Goal: Task Accomplishment & Management: Complete application form

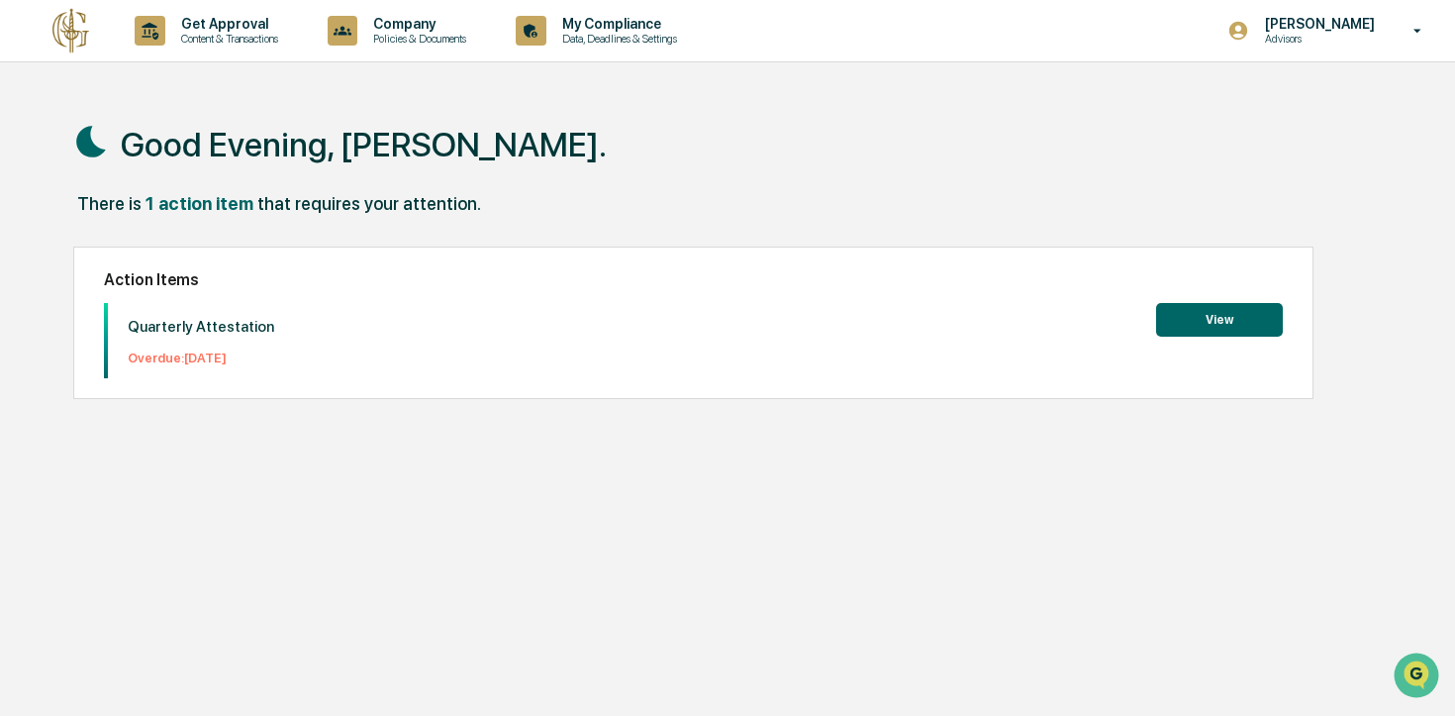
click at [1205, 324] on button "View" at bounding box center [1219, 320] width 127 height 34
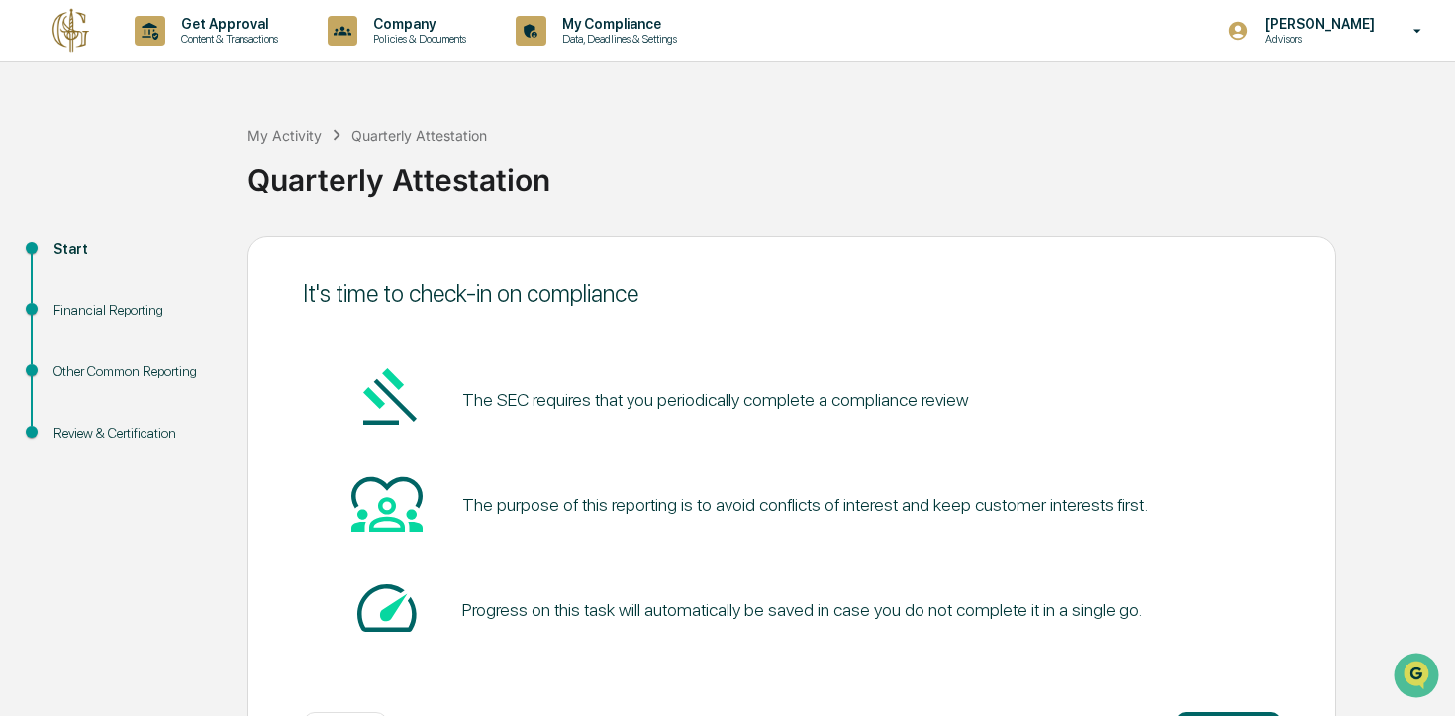
scroll to position [82, 0]
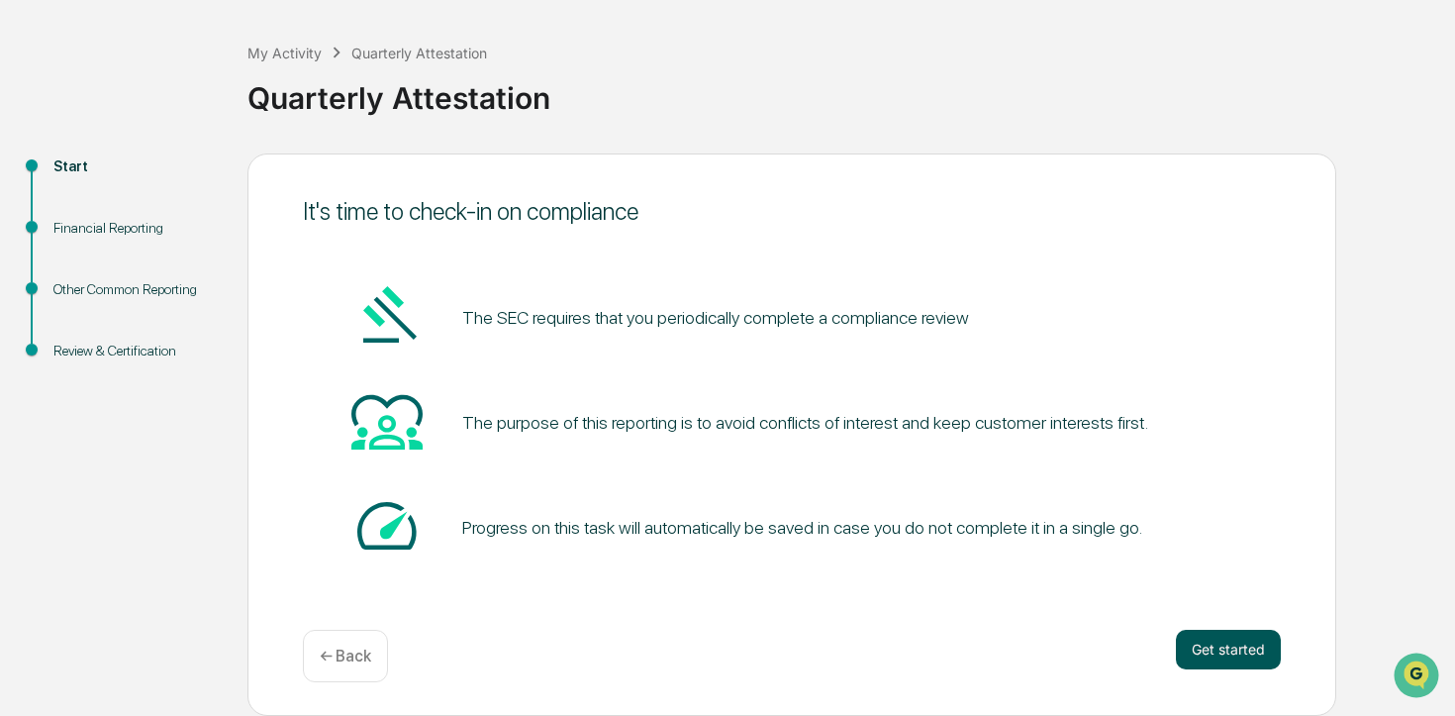
click at [1223, 649] on button "Get started" at bounding box center [1228, 650] width 105 height 40
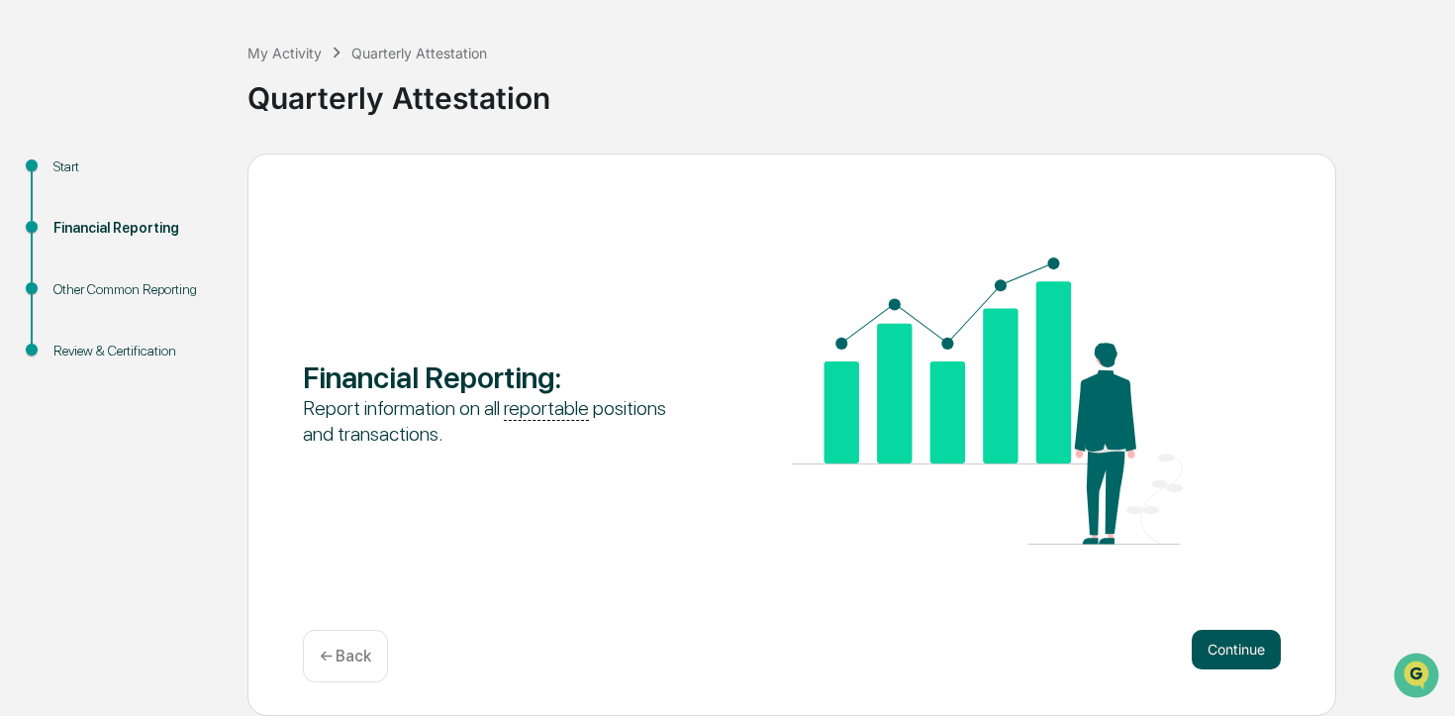
click at [1239, 638] on button "Continue" at bounding box center [1236, 650] width 89 height 40
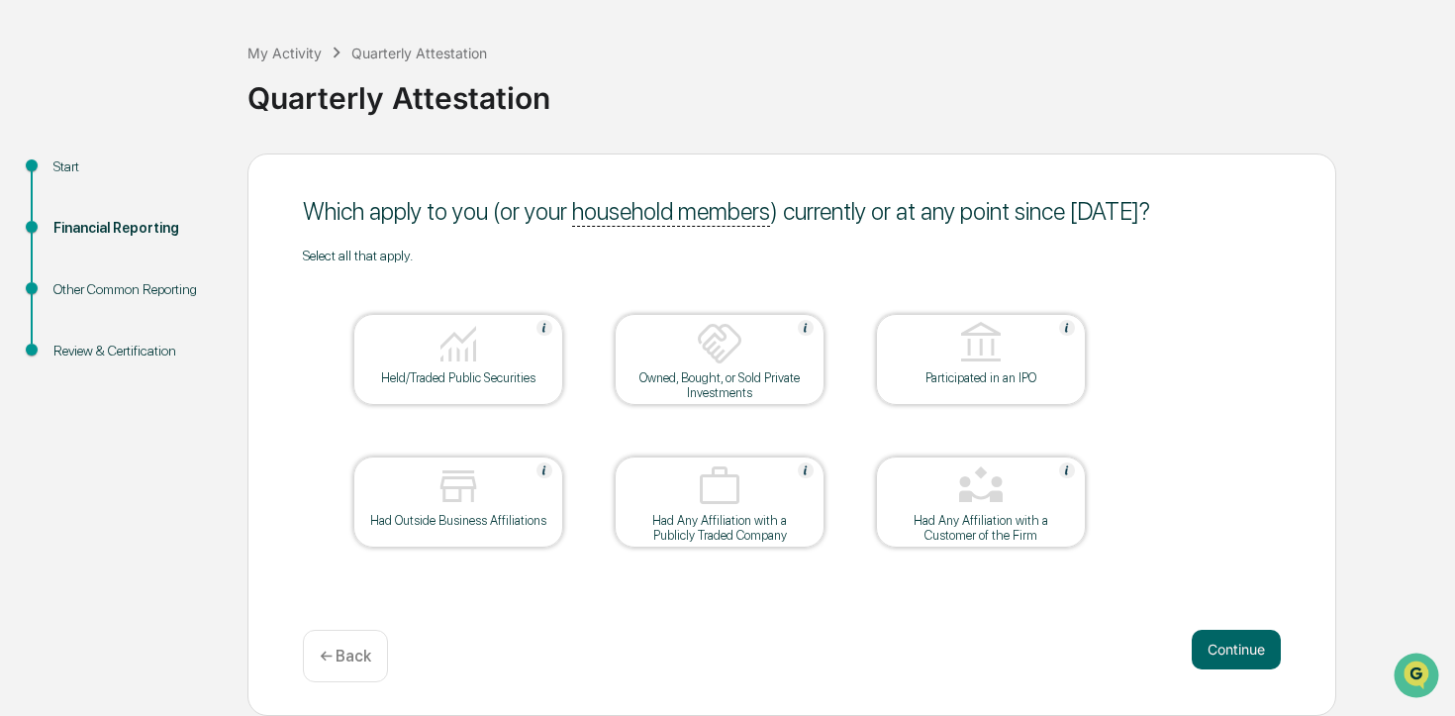
click at [466, 376] on div "Held/Traded Public Securities" at bounding box center [458, 377] width 178 height 15
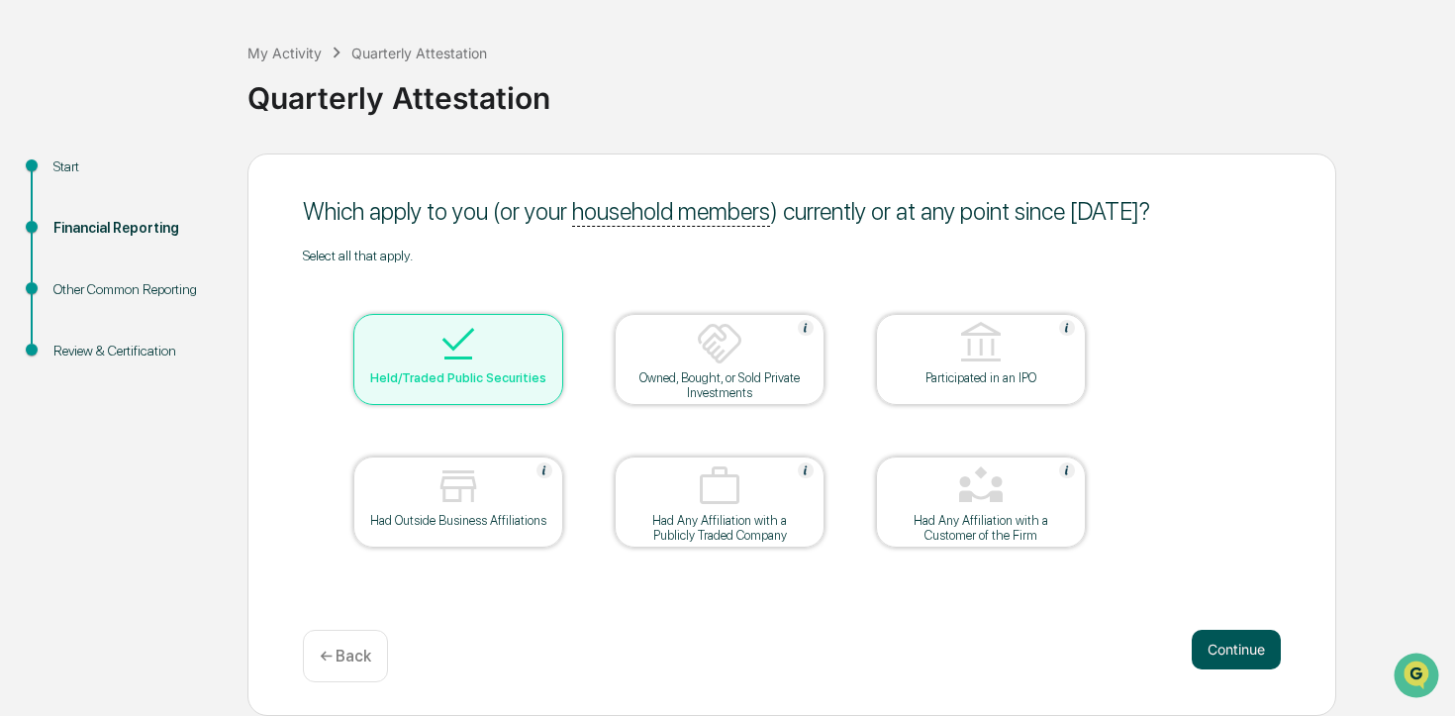
click at [1227, 648] on button "Continue" at bounding box center [1236, 650] width 89 height 40
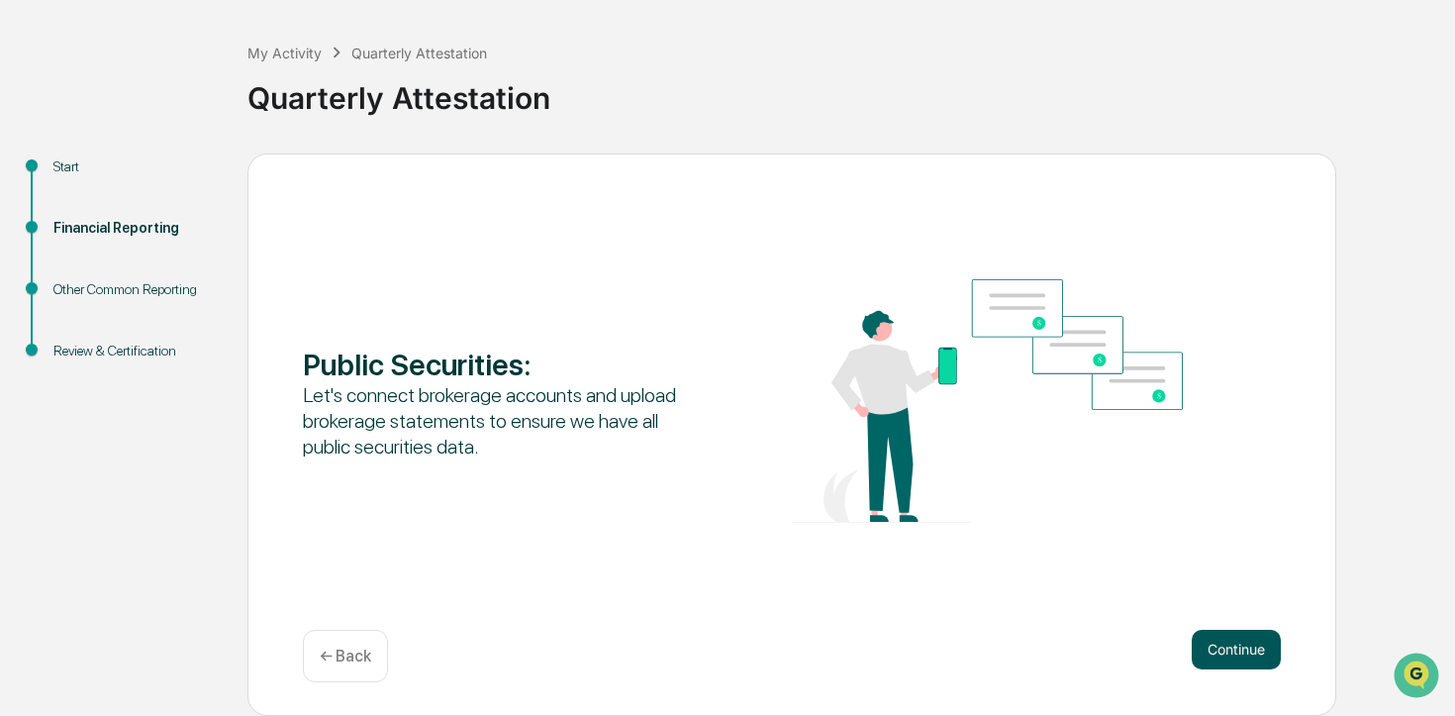
click at [1241, 636] on button "Continue" at bounding box center [1236, 650] width 89 height 40
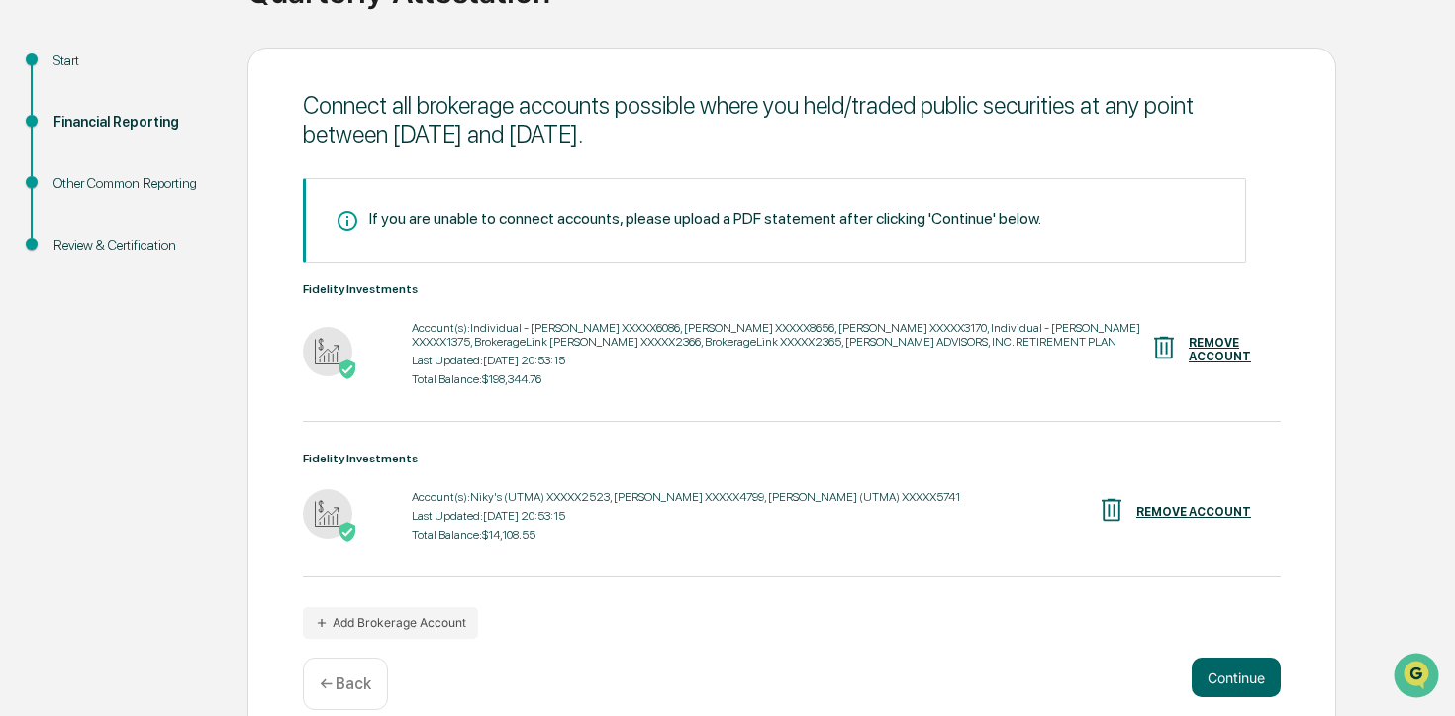
scroll to position [215, 0]
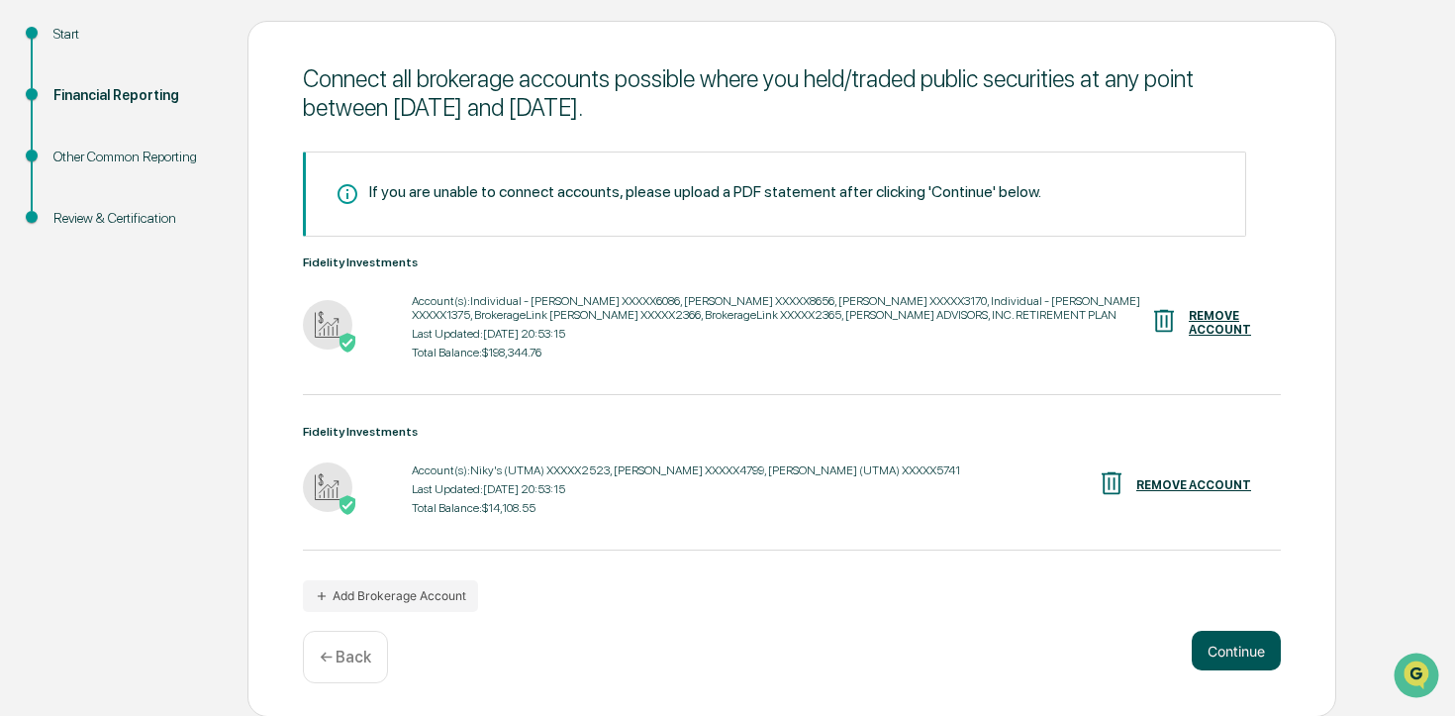
click at [1232, 660] on button "Continue" at bounding box center [1236, 651] width 89 height 40
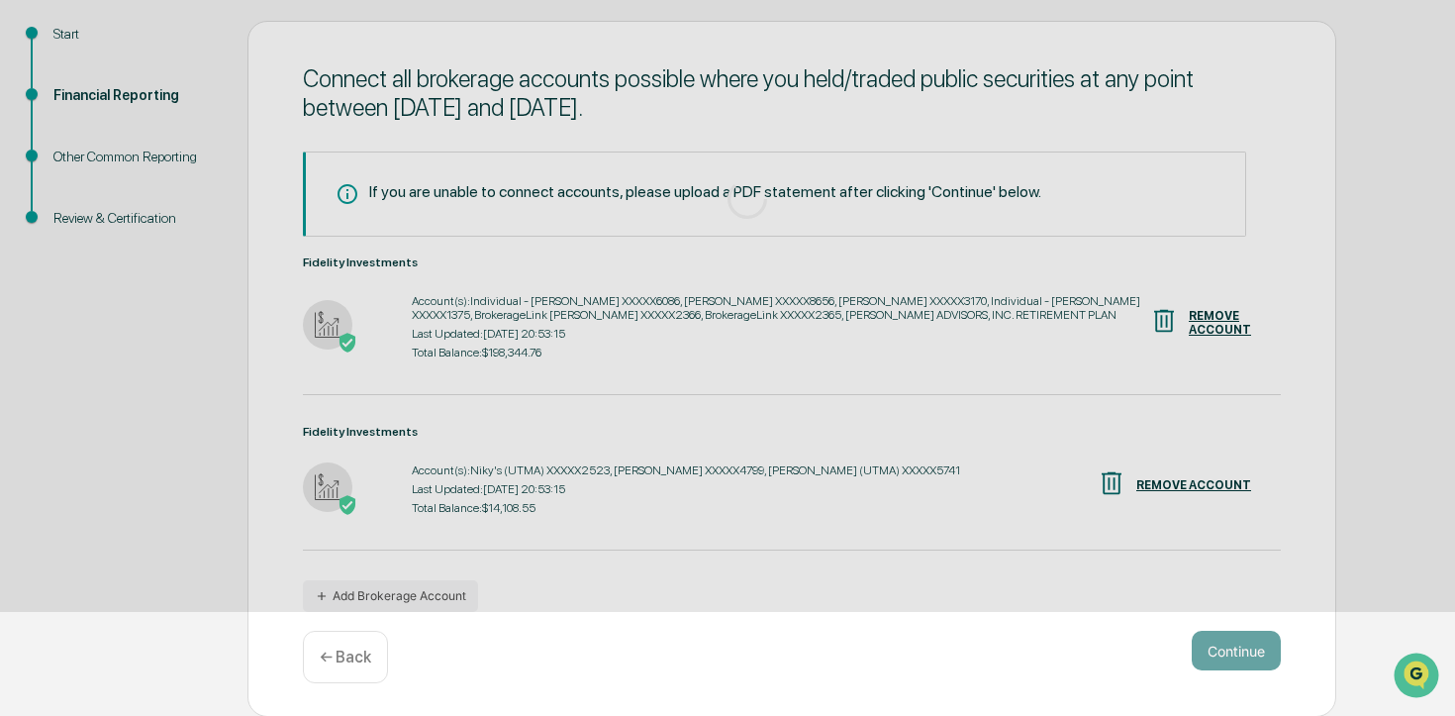
scroll to position [82, 0]
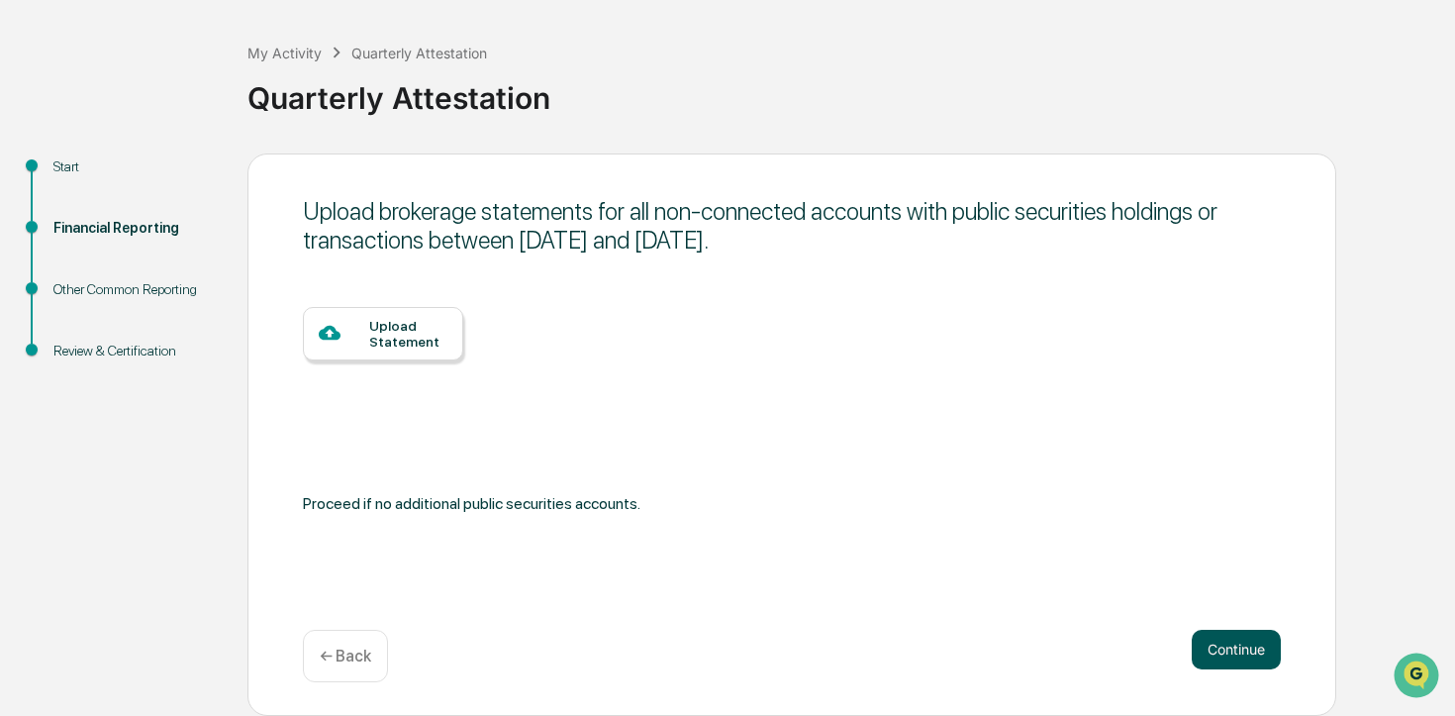
click at [1232, 660] on button "Continue" at bounding box center [1236, 650] width 89 height 40
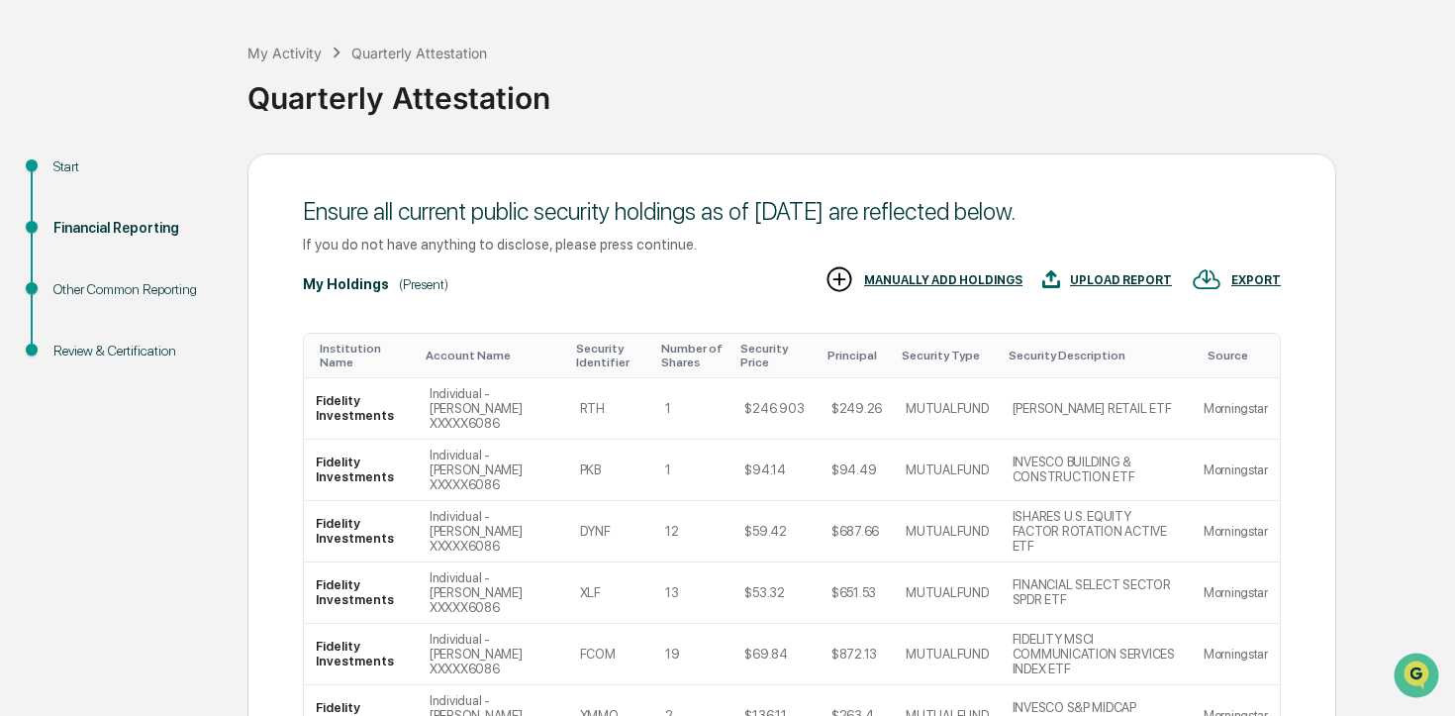
scroll to position [412, 0]
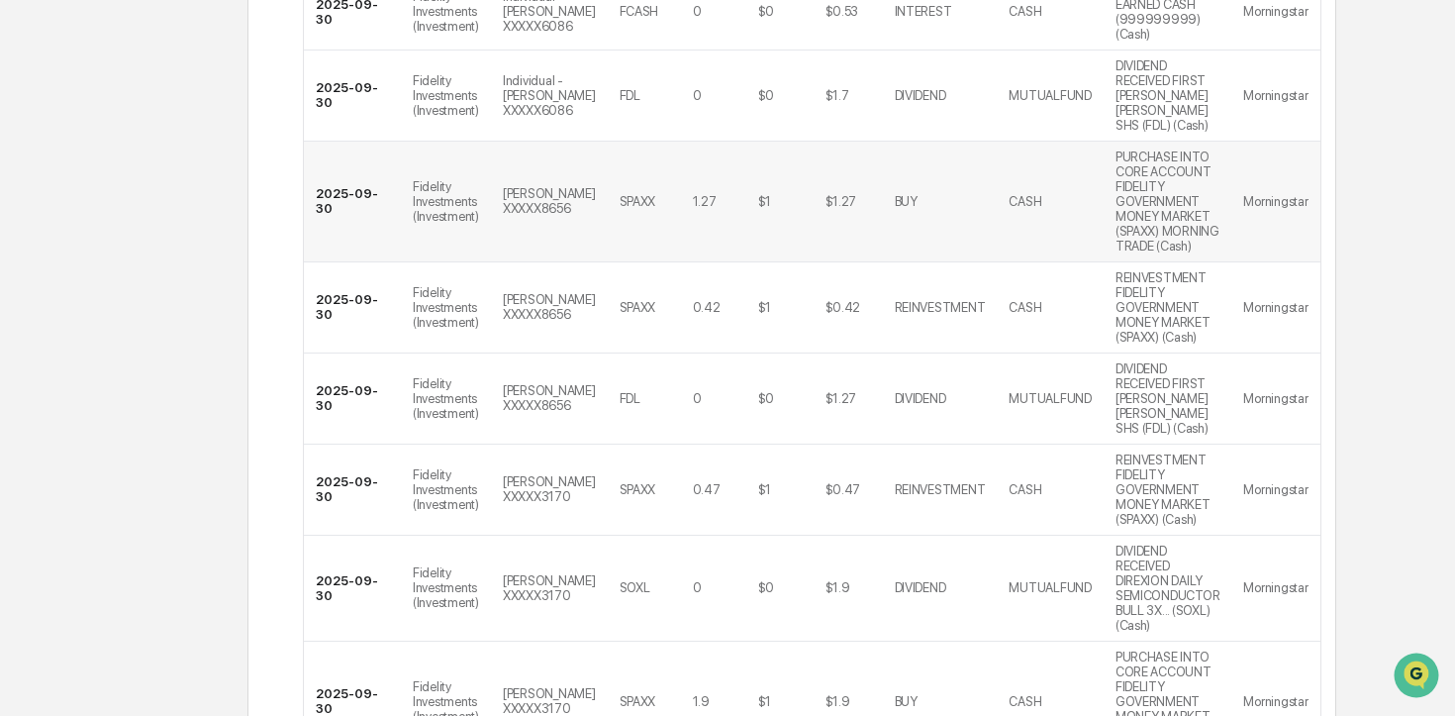
scroll to position [944, 0]
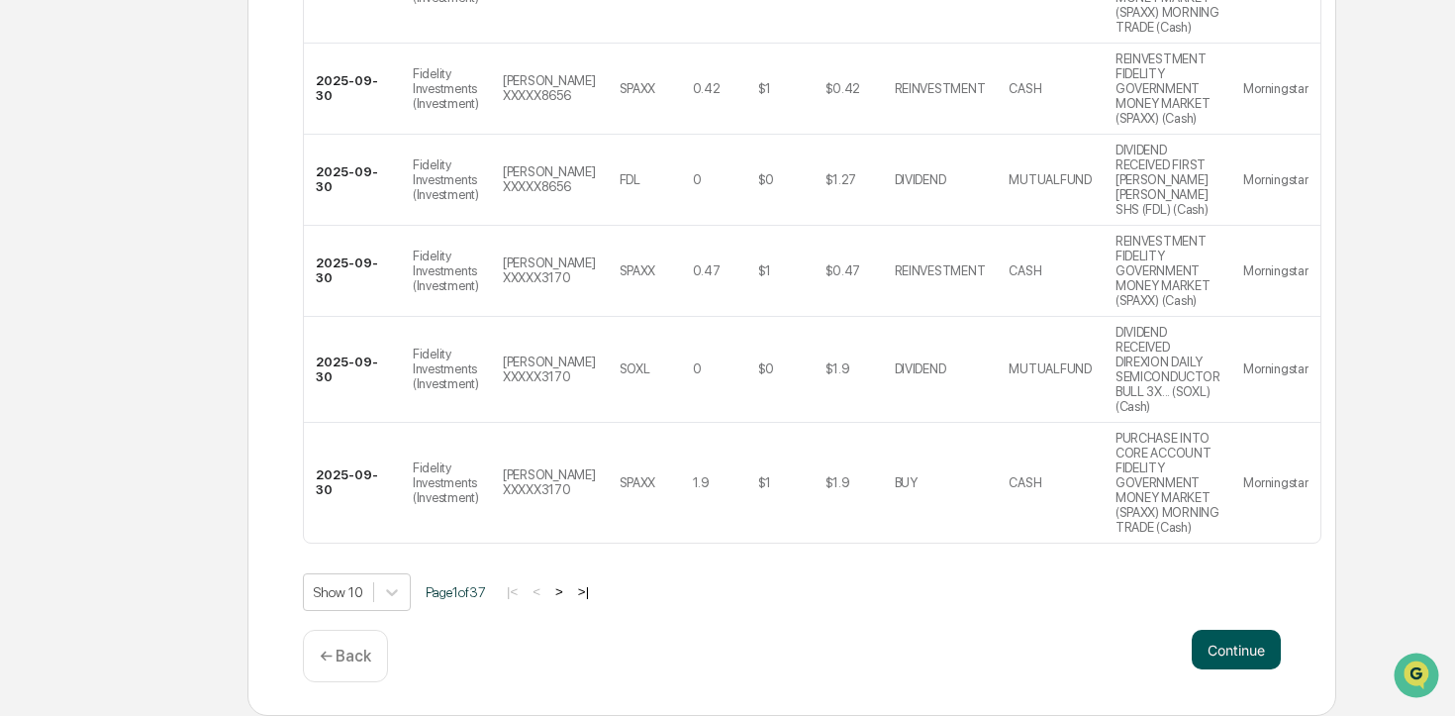
click at [1233, 647] on button "Continue" at bounding box center [1236, 650] width 89 height 40
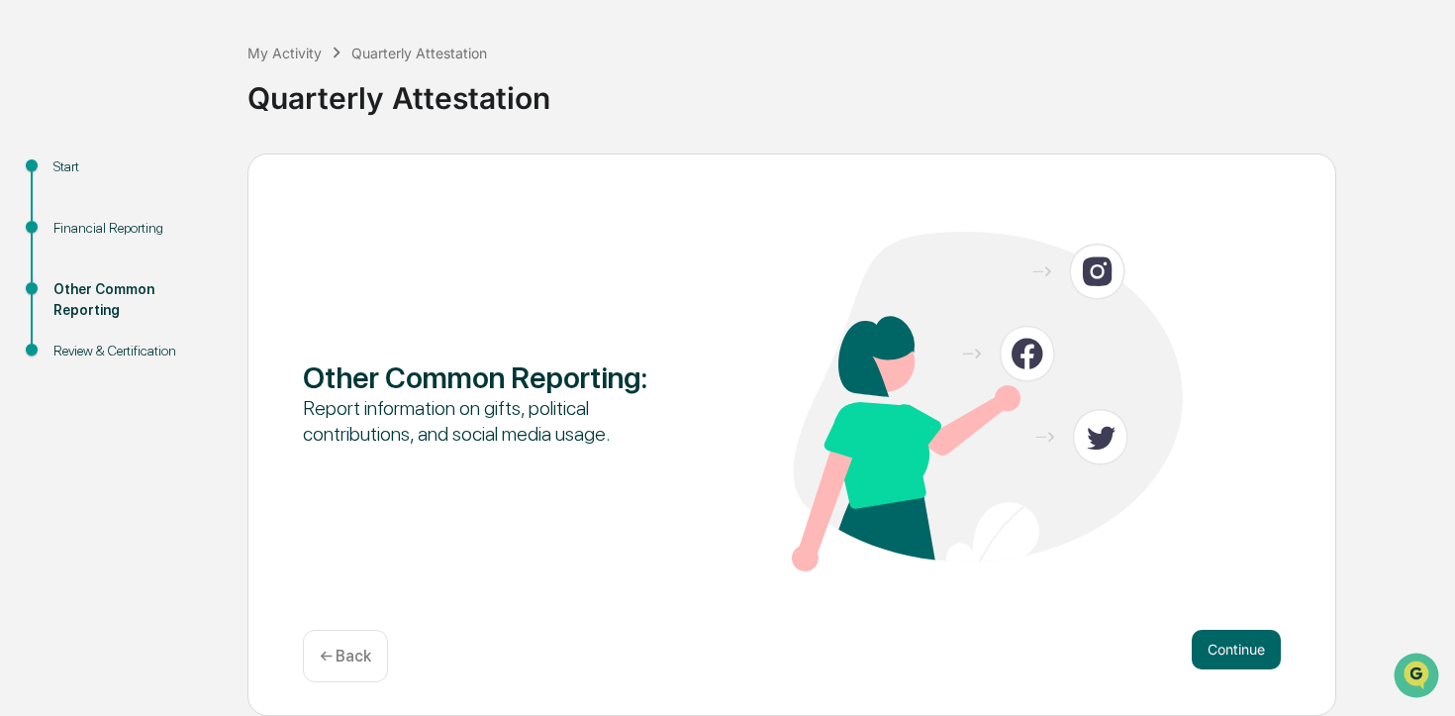
scroll to position [82, 0]
click at [1238, 655] on button "Continue" at bounding box center [1236, 650] width 89 height 40
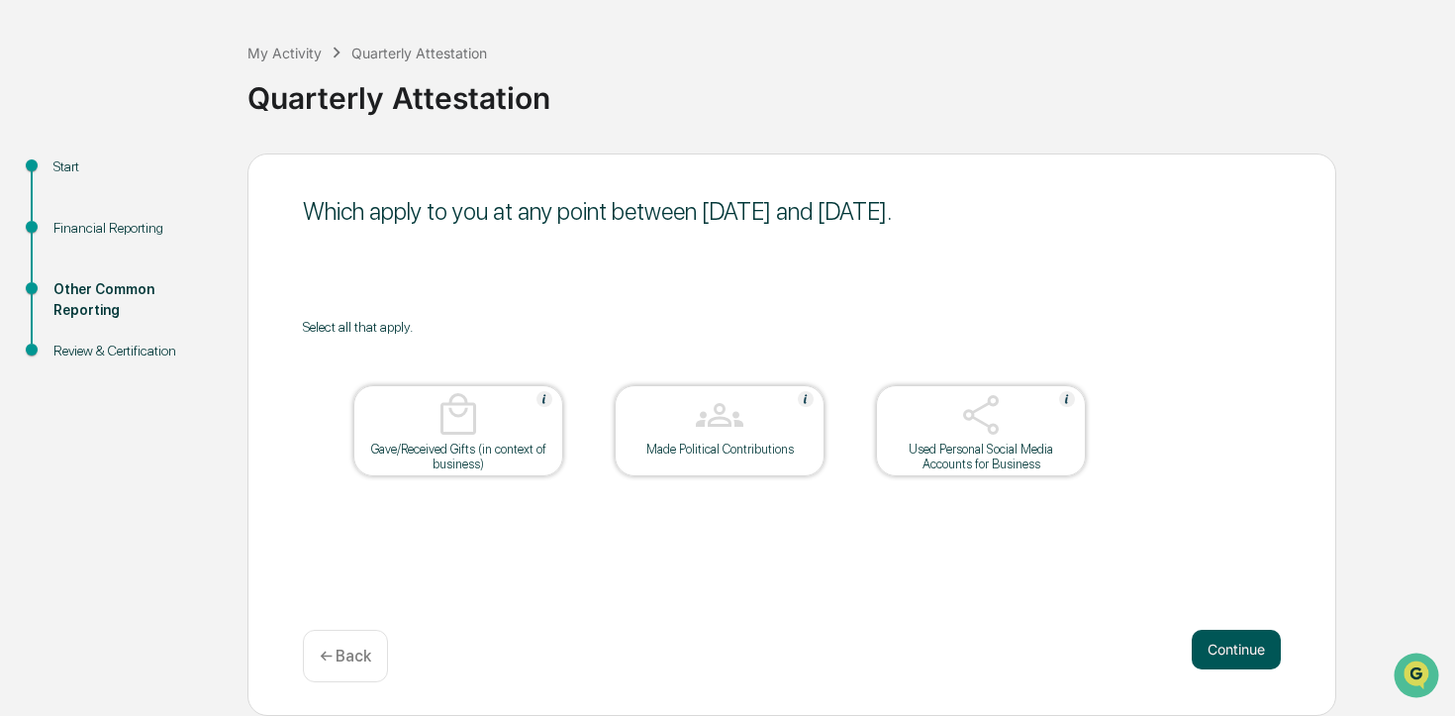
click at [1236, 656] on button "Continue" at bounding box center [1236, 650] width 89 height 40
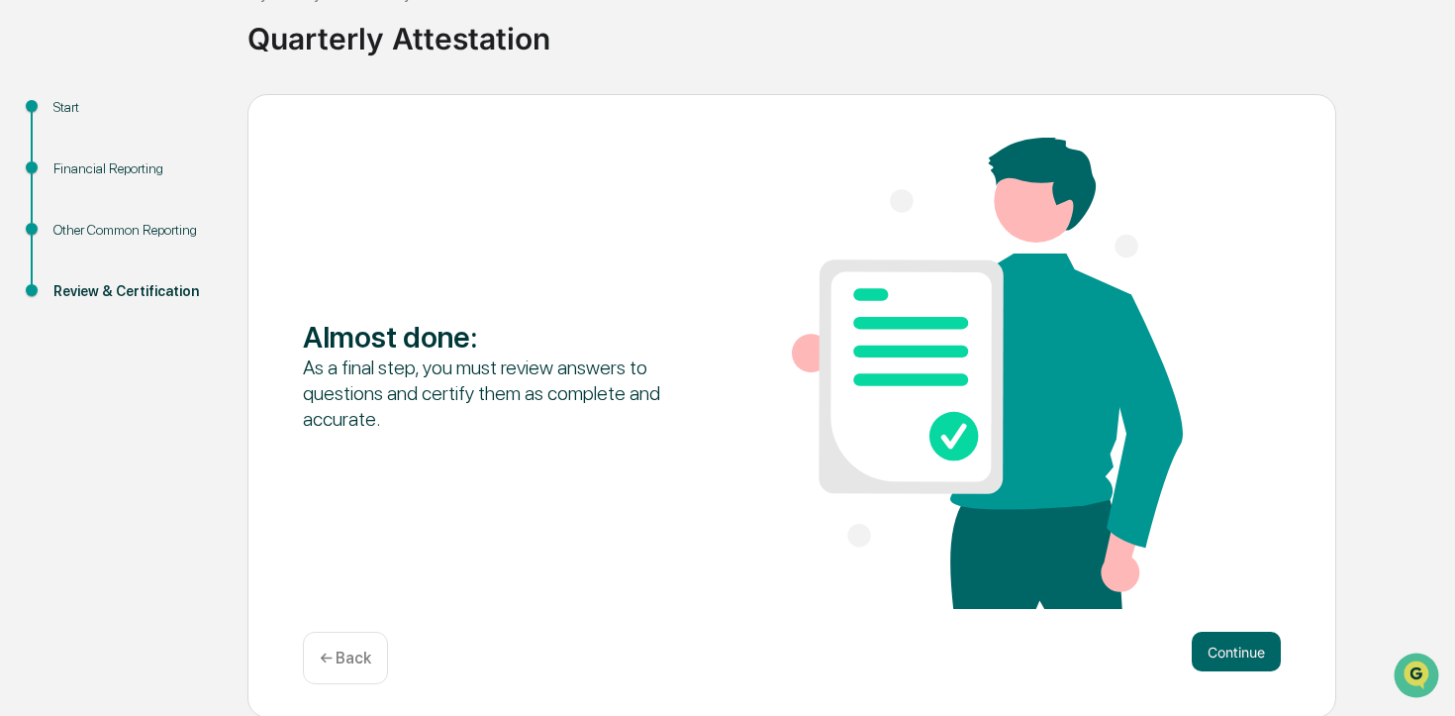
scroll to position [145, 0]
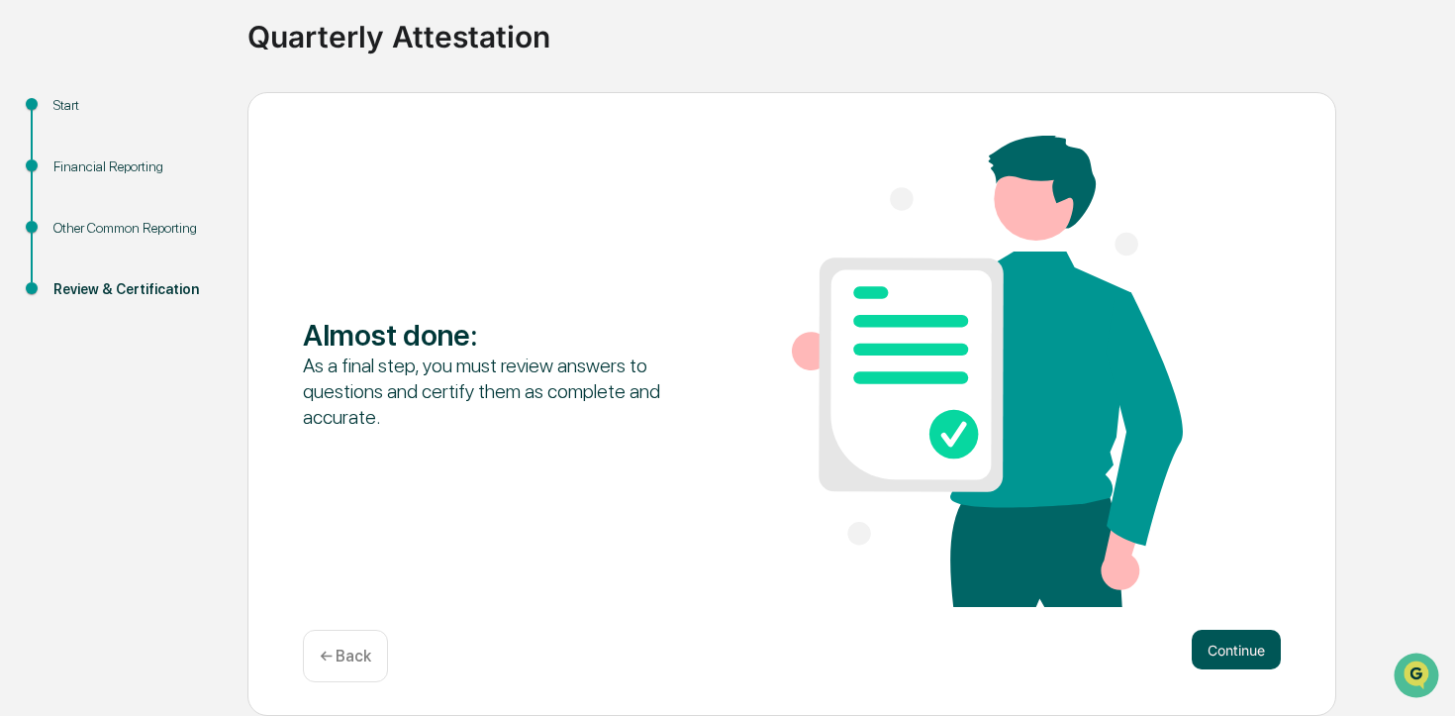
click at [1230, 648] on button "Continue" at bounding box center [1236, 650] width 89 height 40
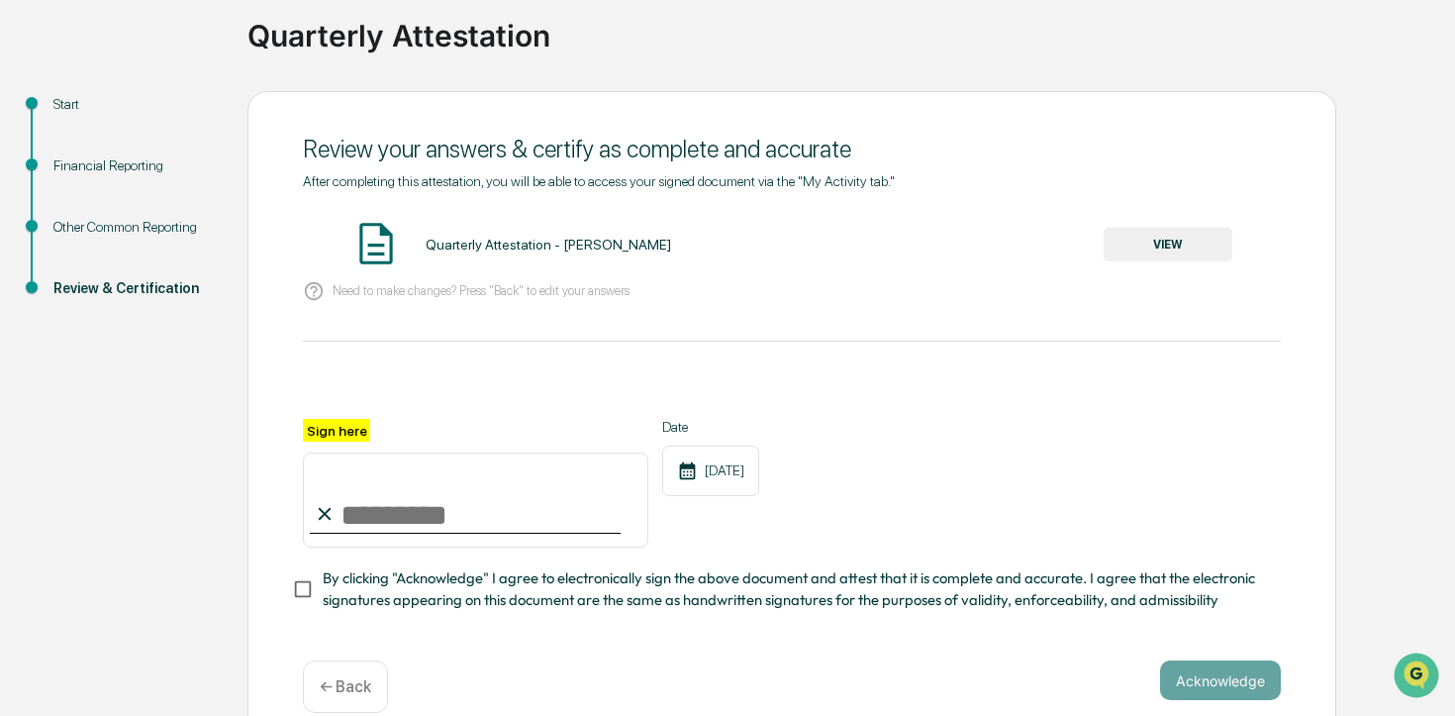
click at [433, 520] on input "Sign here" at bounding box center [475, 499] width 345 height 95
type input "**********"
click at [1207, 676] on button "Acknowledge" at bounding box center [1220, 680] width 121 height 40
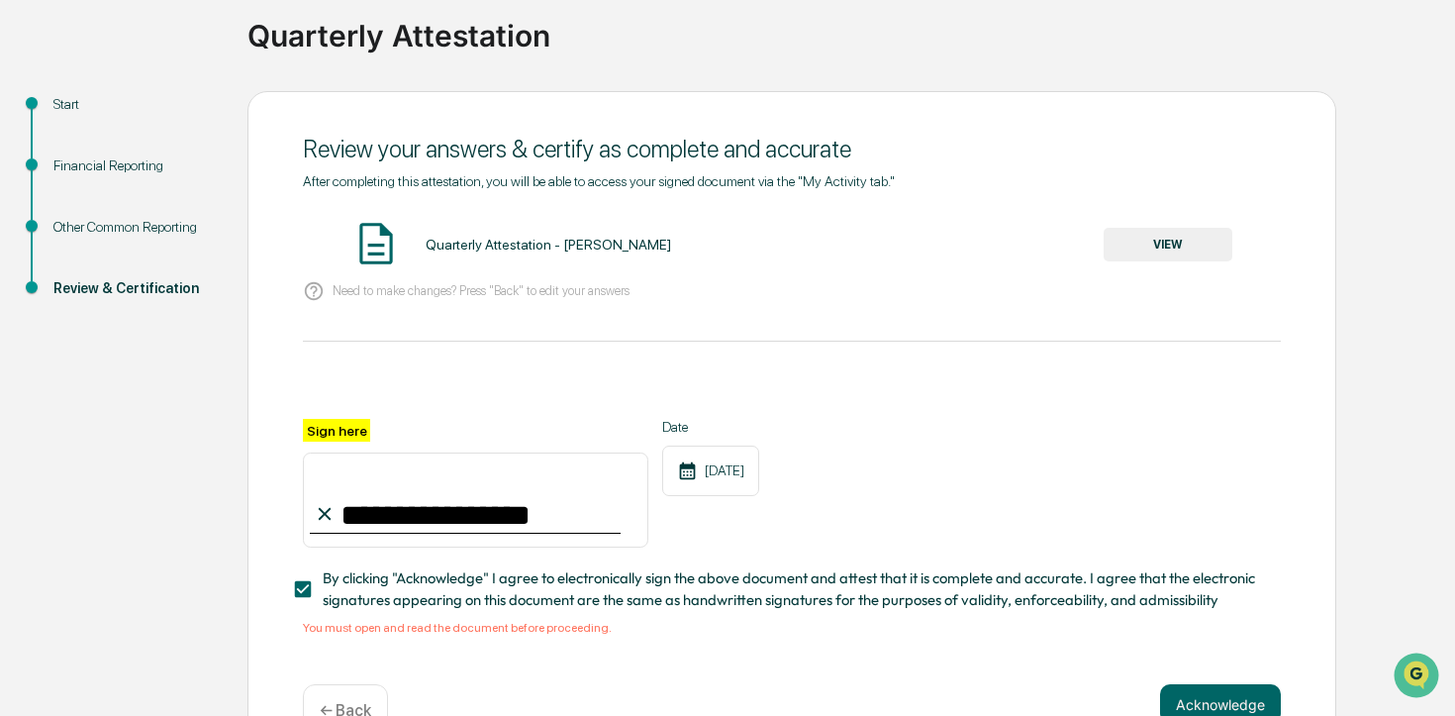
scroll to position [198, 0]
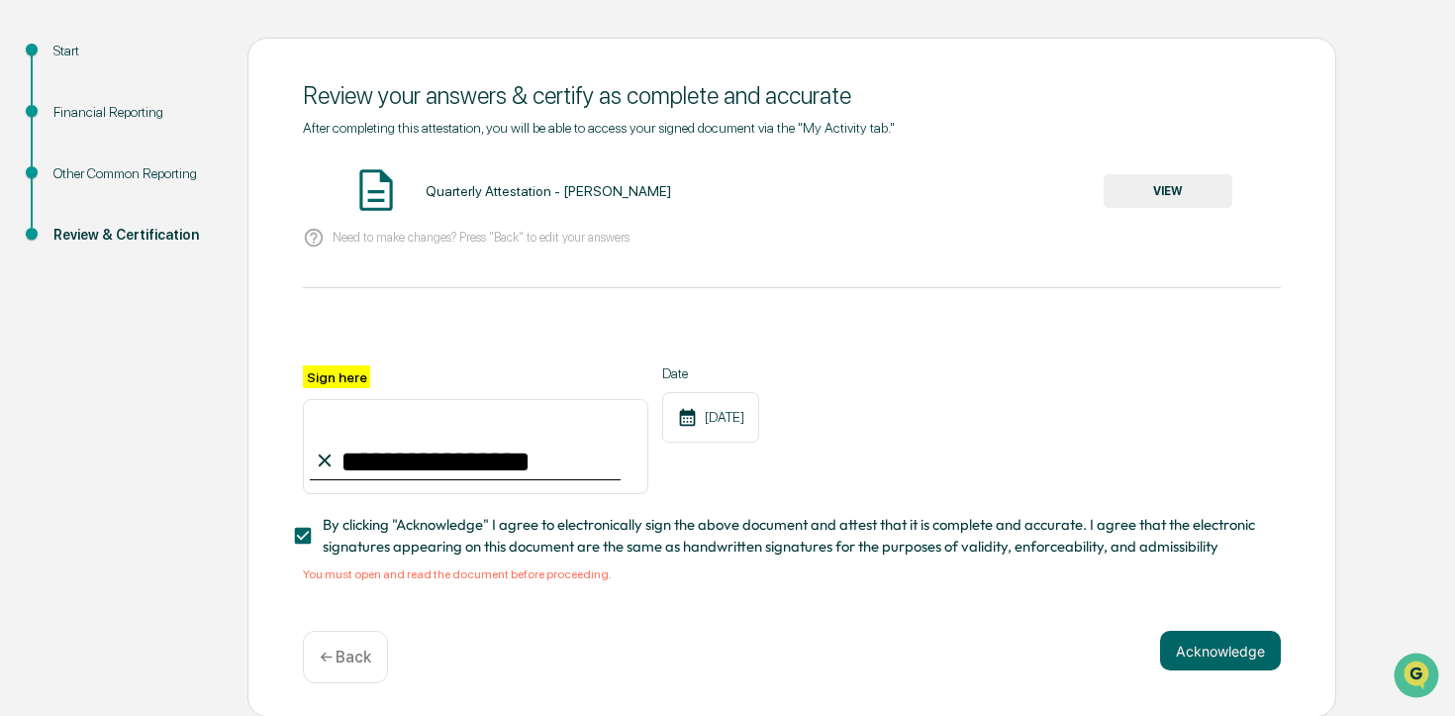
click at [1159, 186] on button "VIEW" at bounding box center [1168, 191] width 129 height 34
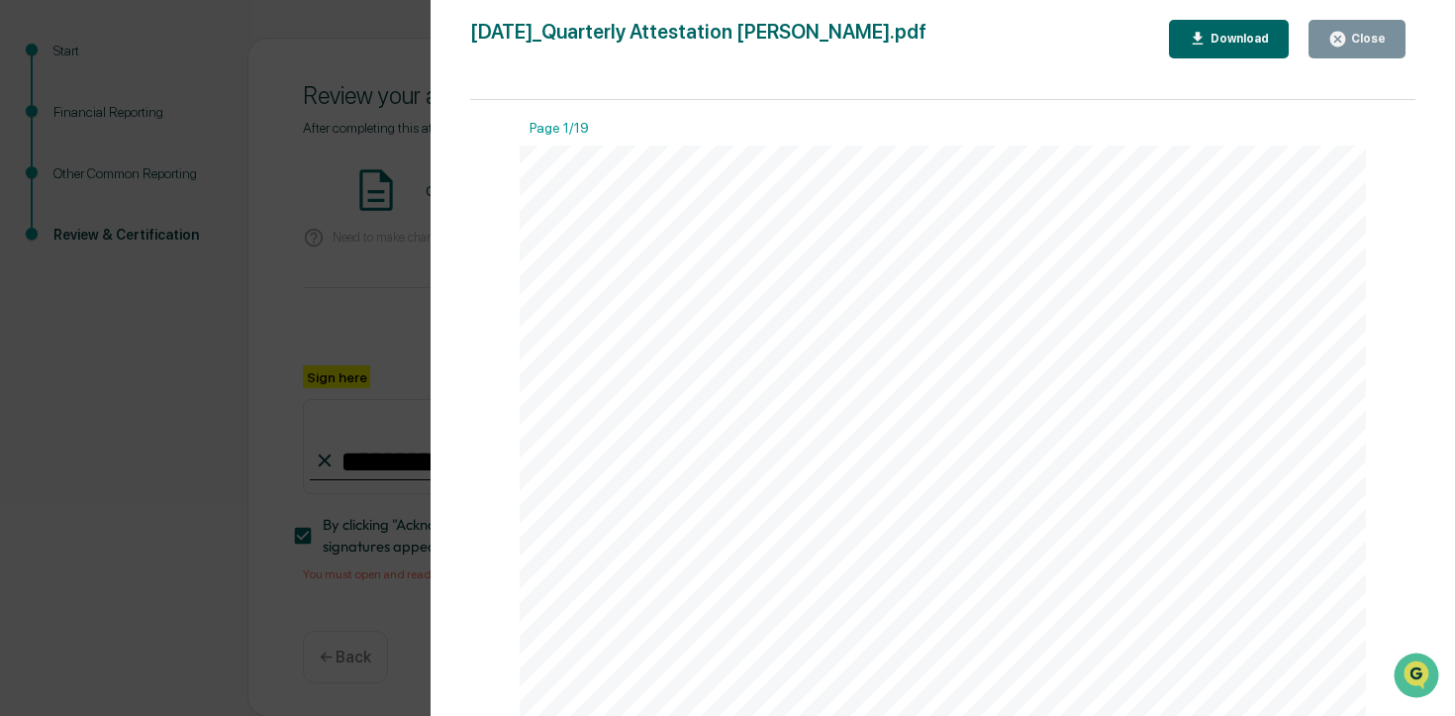
click at [1345, 36] on icon "button" at bounding box center [1337, 39] width 19 height 19
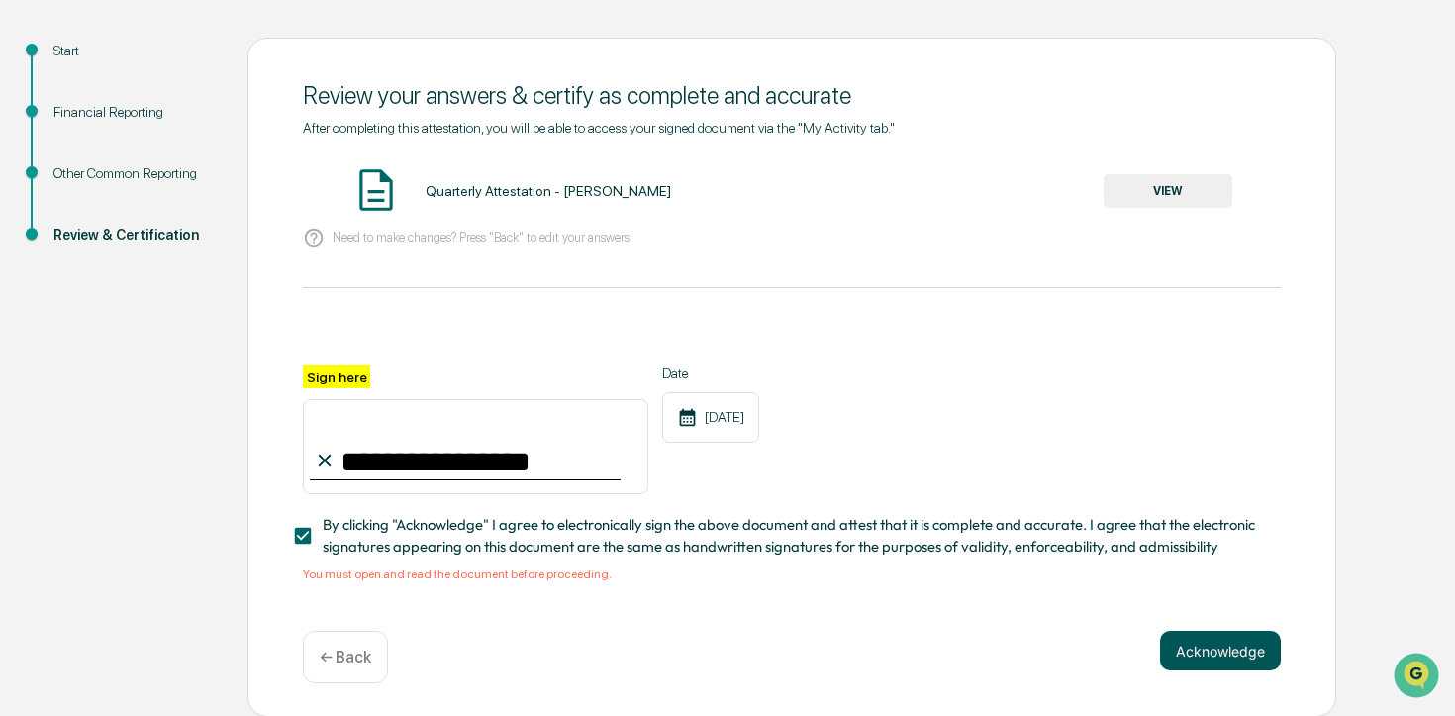
click at [1202, 655] on button "Acknowledge" at bounding box center [1220, 651] width 121 height 40
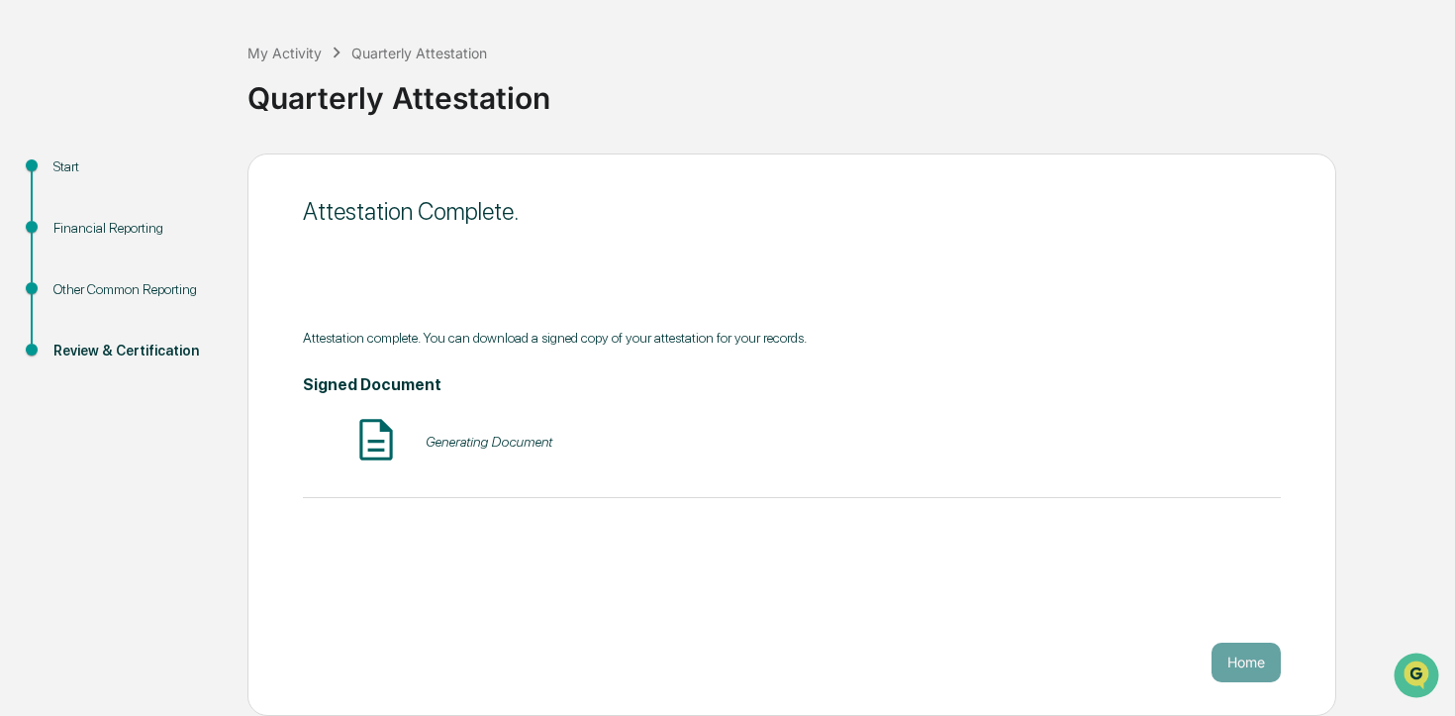
scroll to position [82, 0]
click at [1248, 661] on button "Home" at bounding box center [1246, 662] width 69 height 40
